Goal: Information Seeking & Learning: Learn about a topic

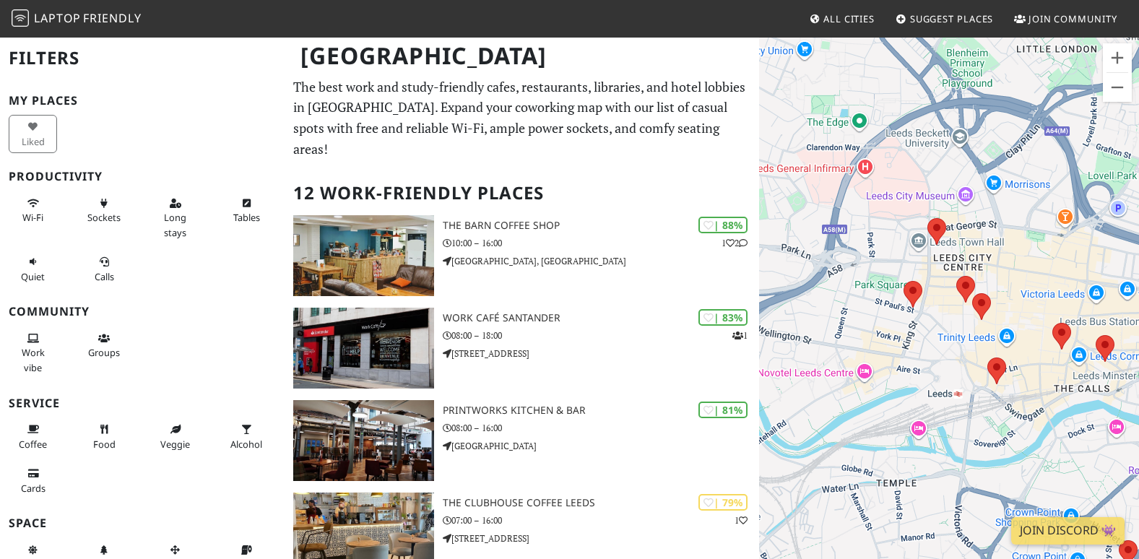
drag, startPoint x: 868, startPoint y: 331, endPoint x: 943, endPoint y: 366, distance: 83.0
click at [943, 366] on div at bounding box center [949, 315] width 380 height 559
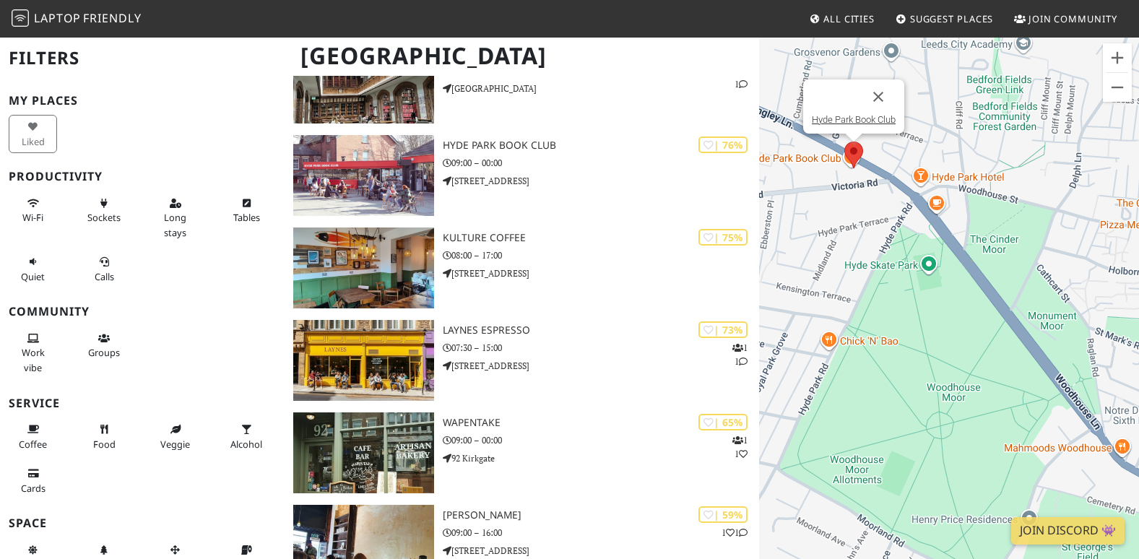
scroll to position [543, 0]
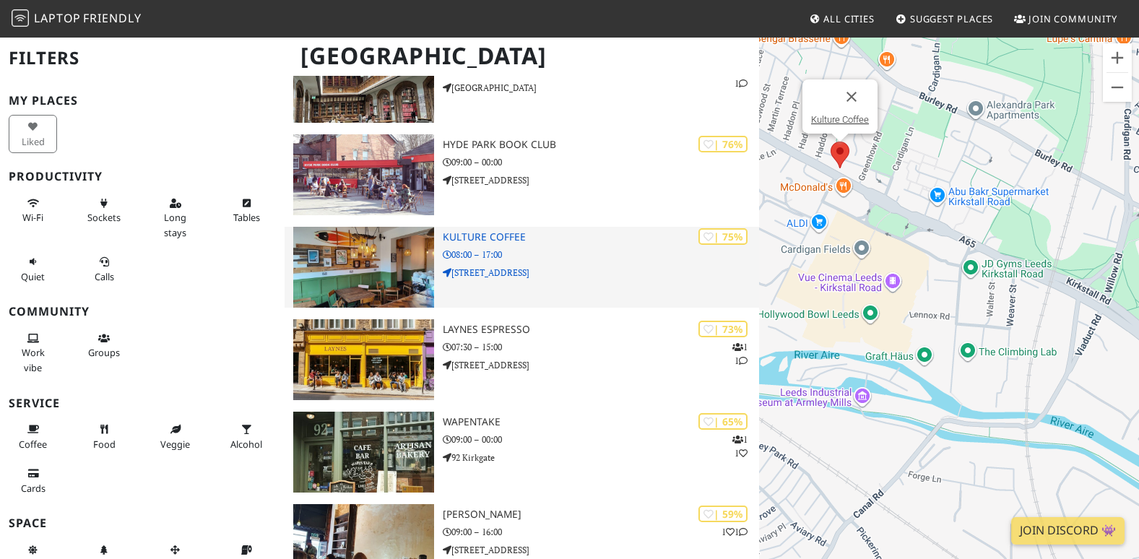
click at [485, 231] on h3 "Kulture Coffee" at bounding box center [601, 237] width 316 height 12
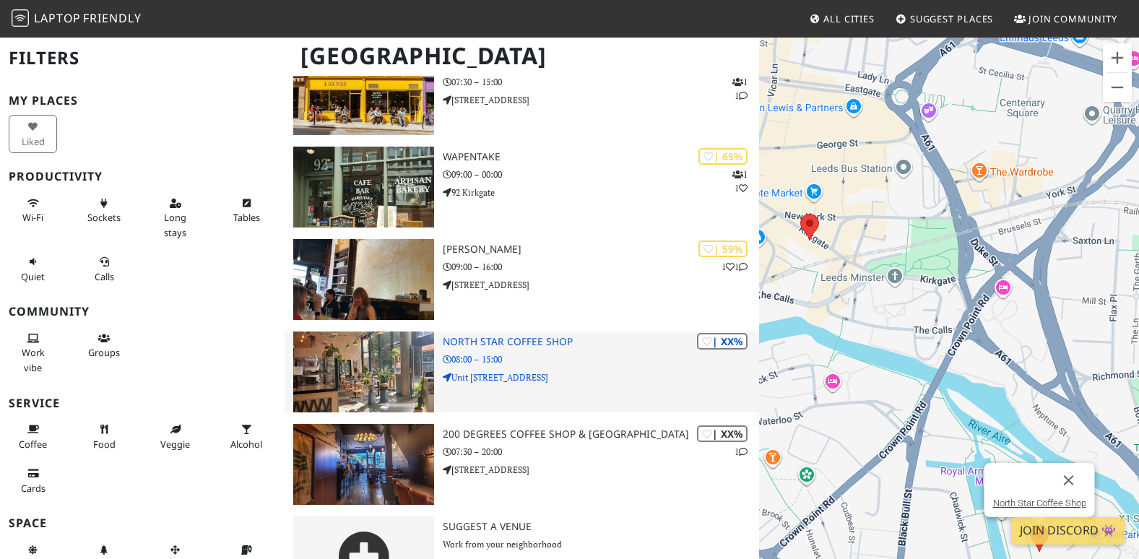
scroll to position [822, 0]
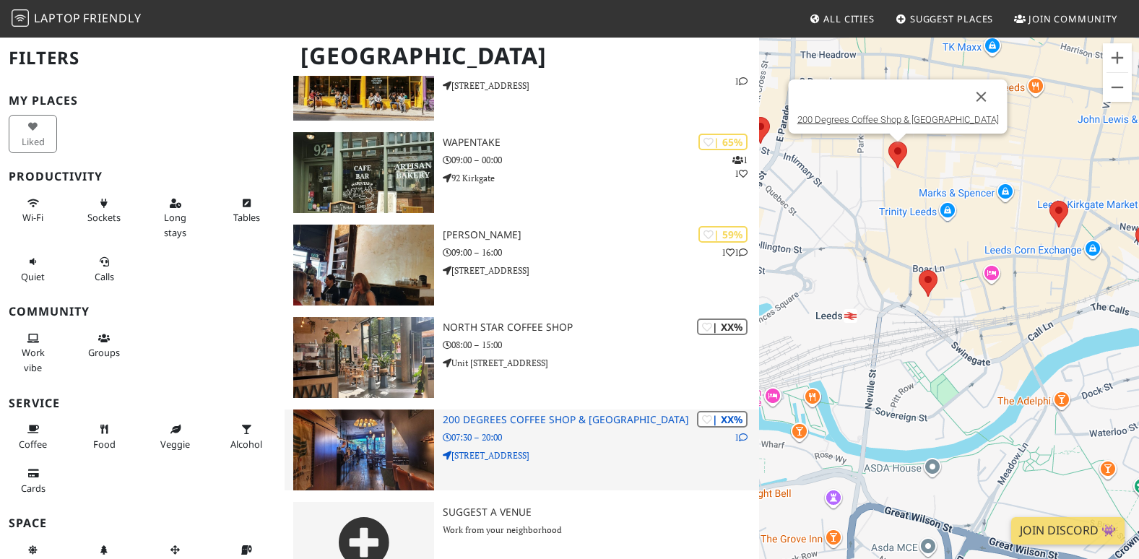
click at [742, 433] on icon at bounding box center [743, 437] width 9 height 9
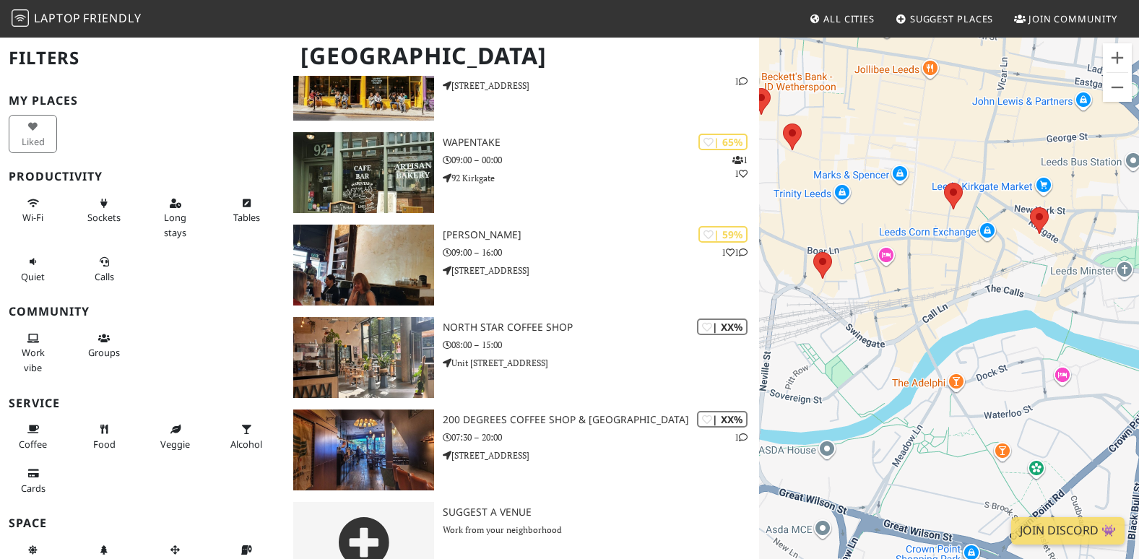
drag, startPoint x: 1057, startPoint y: 336, endPoint x: 950, endPoint y: 318, distance: 108.5
click at [950, 318] on div at bounding box center [949, 315] width 380 height 559
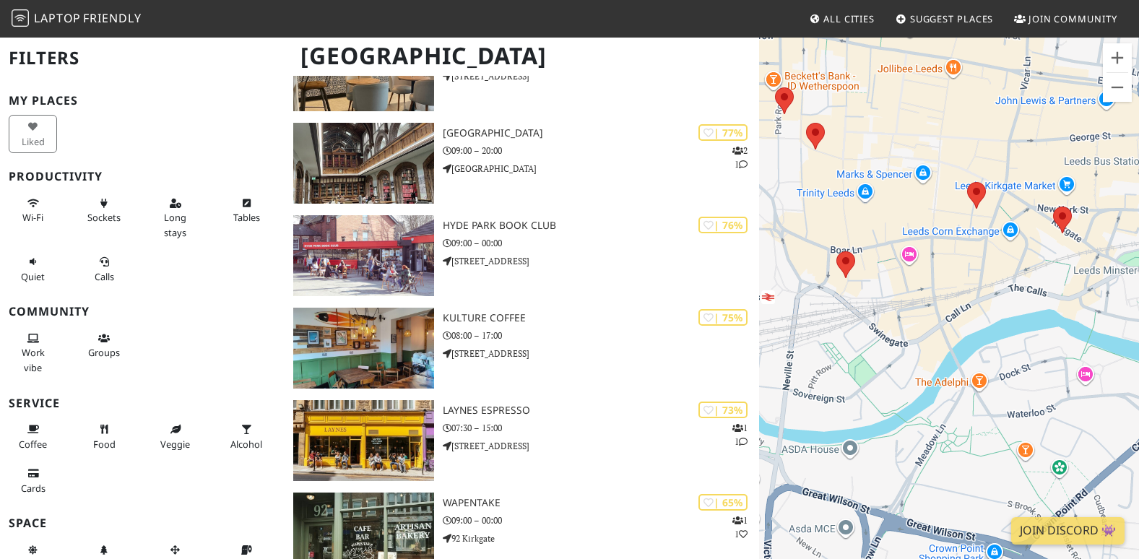
scroll to position [461, 0]
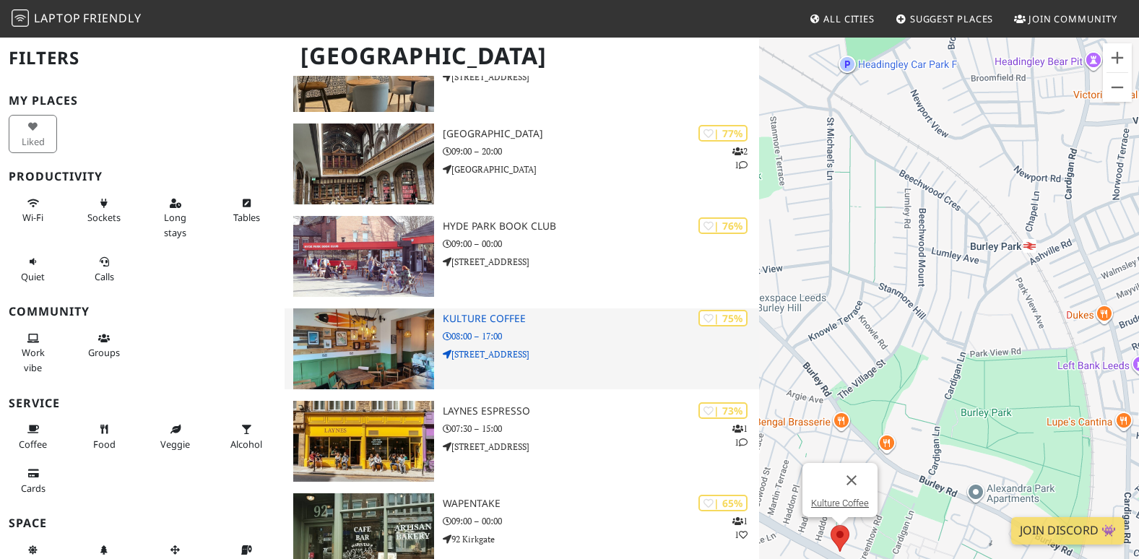
click at [413, 310] on img at bounding box center [363, 348] width 141 height 81
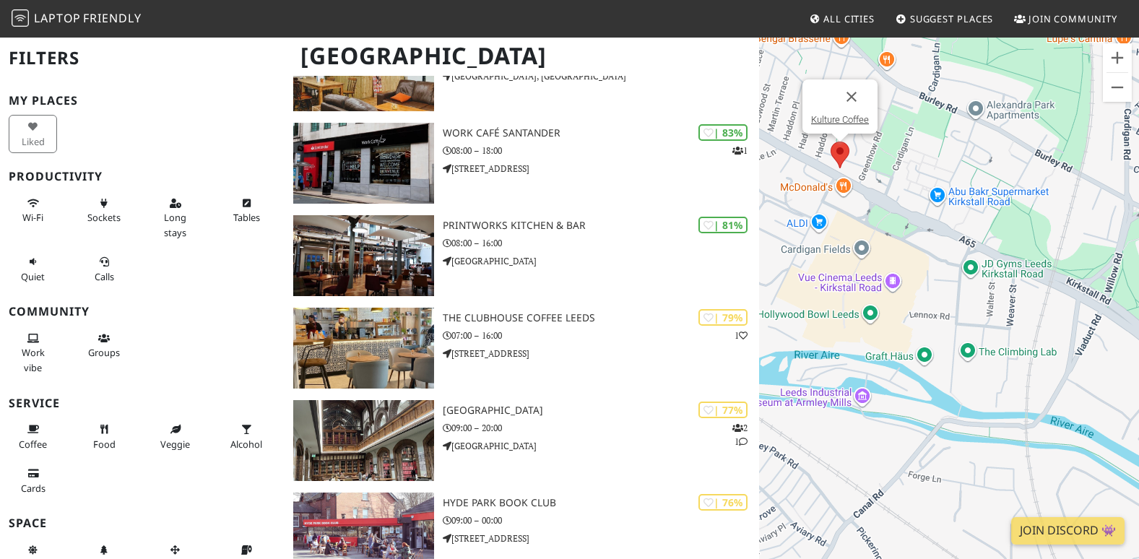
scroll to position [0, 0]
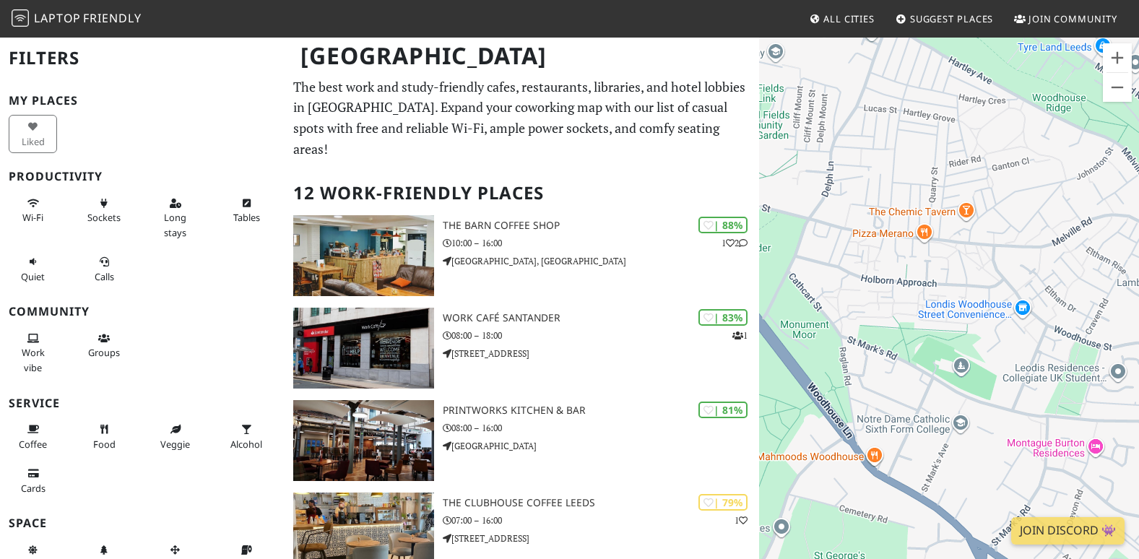
drag, startPoint x: 955, startPoint y: 457, endPoint x: 843, endPoint y: 186, distance: 293.7
click at [843, 186] on div at bounding box center [949, 315] width 380 height 559
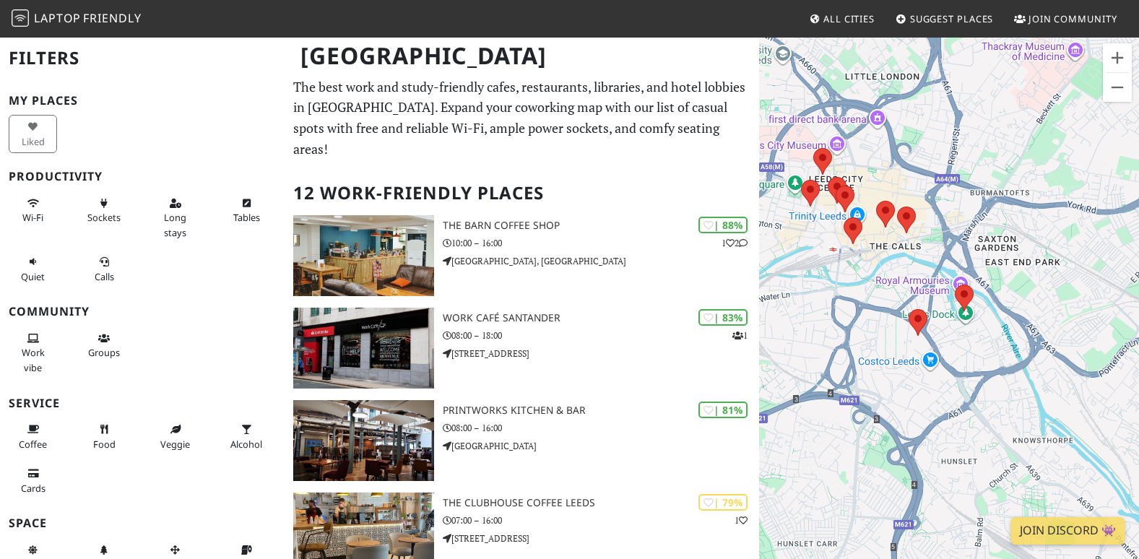
drag, startPoint x: 994, startPoint y: 401, endPoint x: 843, endPoint y: 17, distance: 412.3
click at [843, 17] on body "Laptop Friendly All Cities Suggest Places Join Community Leeds Filters My Place…" at bounding box center [569, 279] width 1139 height 559
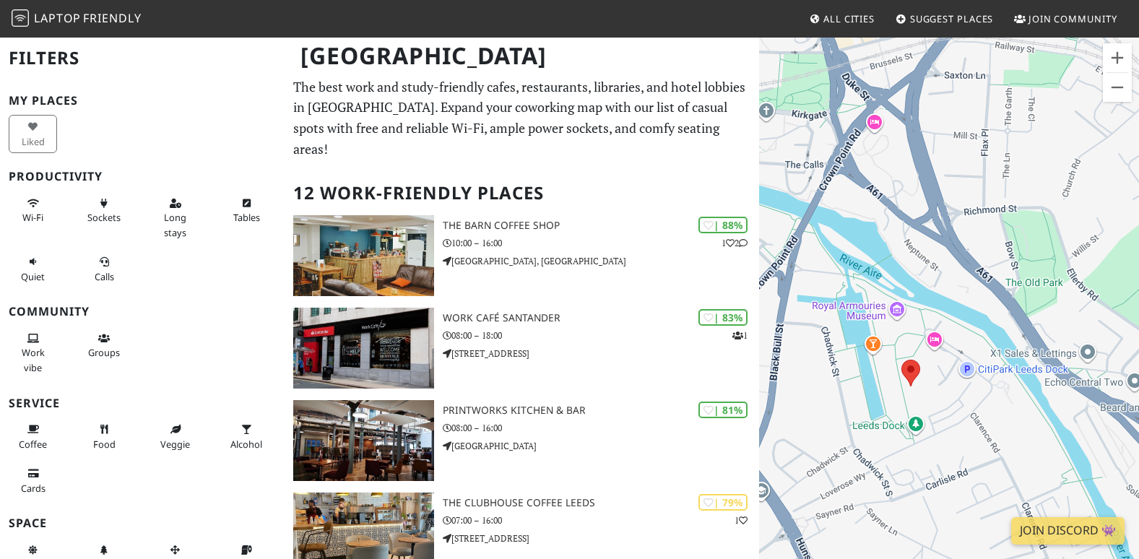
drag, startPoint x: 1090, startPoint y: 433, endPoint x: 957, endPoint y: 427, distance: 132.3
click at [957, 427] on div at bounding box center [949, 315] width 380 height 559
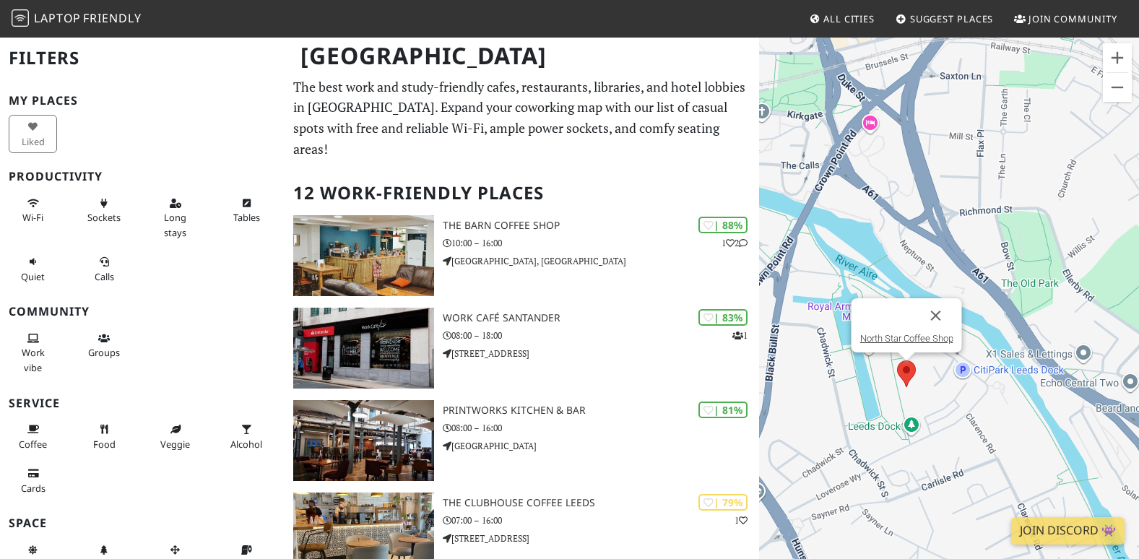
click at [907, 370] on img at bounding box center [906, 373] width 19 height 27
click at [905, 342] on link "North Star Coffee Shop" at bounding box center [906, 338] width 93 height 11
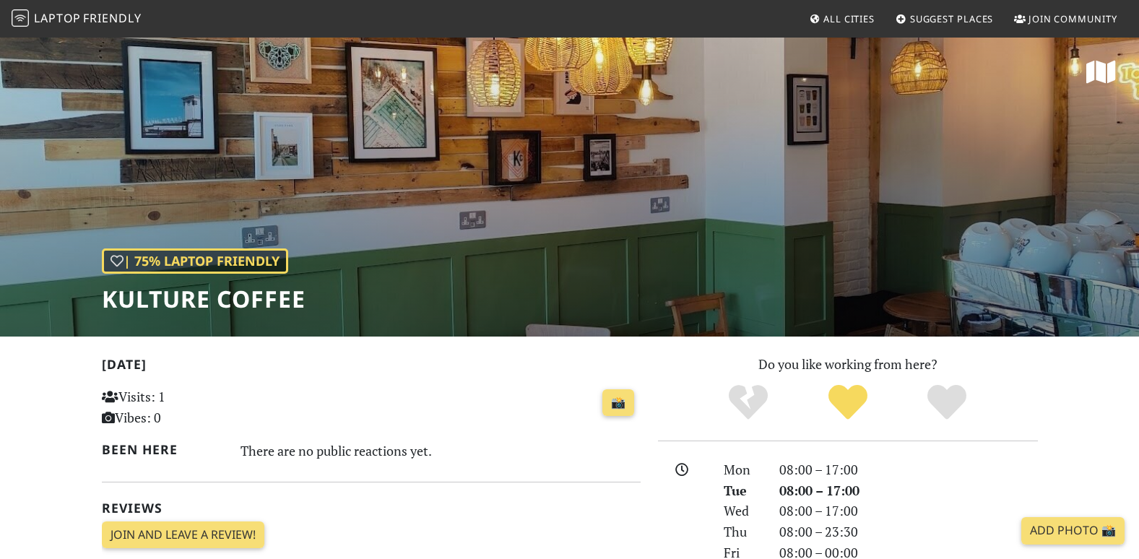
click at [438, 394] on div "📸" at bounding box center [463, 402] width 353 height 39
